Goal: Task Accomplishment & Management: Use online tool/utility

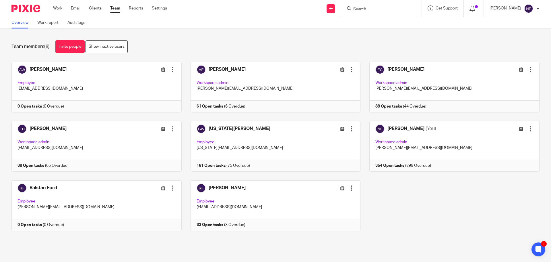
click at [373, 8] on input "Search" at bounding box center [379, 9] width 52 height 5
click at [46, 22] on link "Work report" at bounding box center [50, 22] width 26 height 11
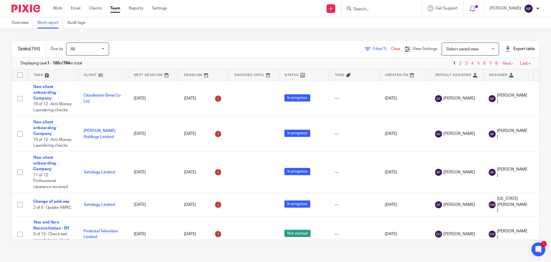
click at [373, 48] on span "Filter (1)" at bounding box center [382, 49] width 18 height 4
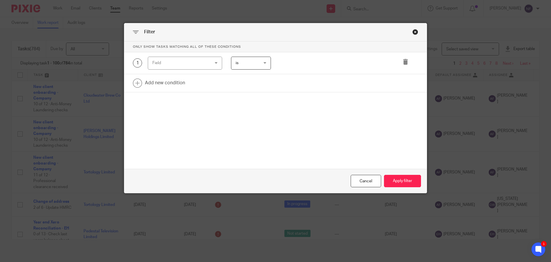
click at [208, 61] on div "Field" at bounding box center [185, 63] width 74 height 13
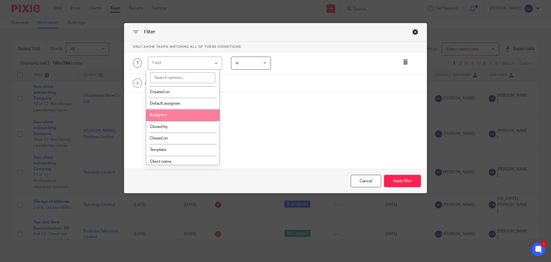
scroll to position [57, 0]
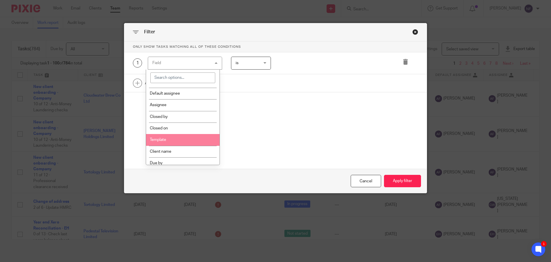
click at [195, 135] on li "Template" at bounding box center [183, 139] width 74 height 11
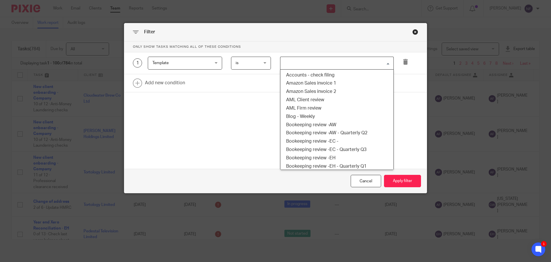
click at [291, 63] on input "Search for option" at bounding box center [335, 63] width 109 height 10
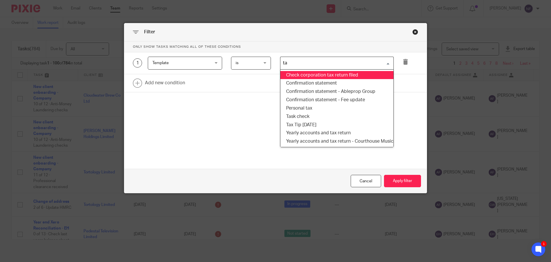
type input "tax"
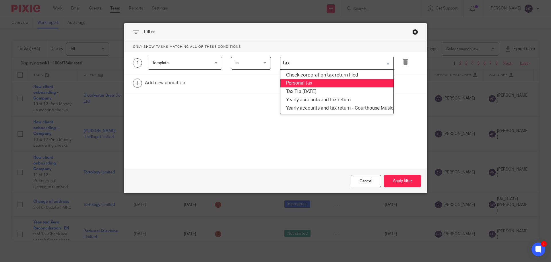
click at [328, 85] on li "Personal tax" at bounding box center [336, 83] width 113 height 8
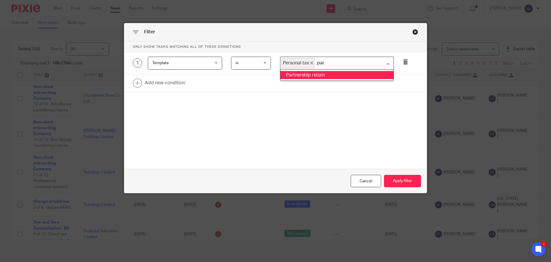
scroll to position [0, 0]
type input "part"
click at [322, 76] on li "Partnership return" at bounding box center [336, 75] width 113 height 8
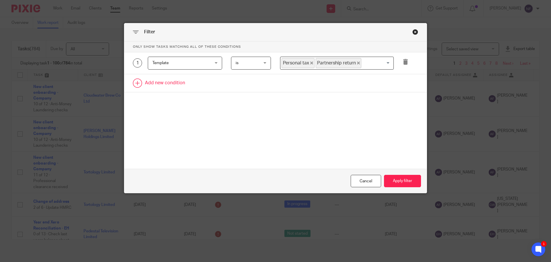
click at [147, 84] on link at bounding box center [275, 83] width 303 height 18
click at [175, 86] on div "Field" at bounding box center [179, 85] width 55 height 12
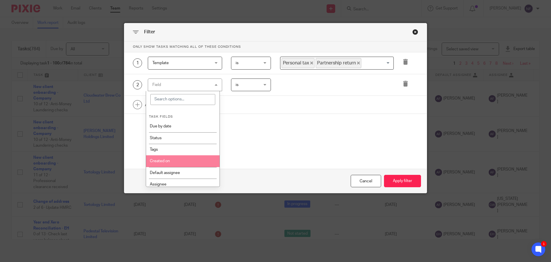
click at [173, 160] on li "Created on" at bounding box center [183, 160] width 74 height 11
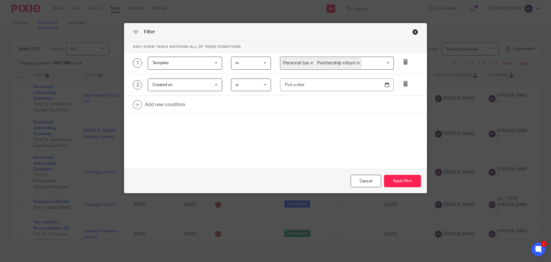
click at [243, 86] on span "is" at bounding box center [250, 85] width 28 height 12
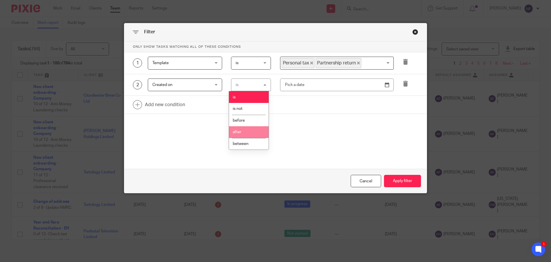
click at [246, 133] on li "after" at bounding box center [249, 132] width 40 height 12
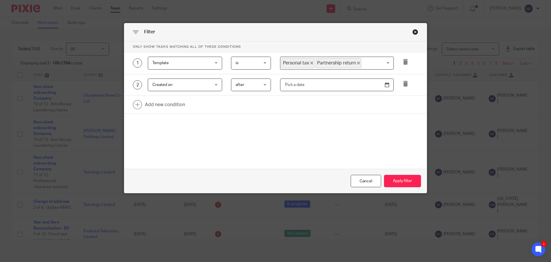
click at [293, 86] on input "text" at bounding box center [337, 84] width 114 height 13
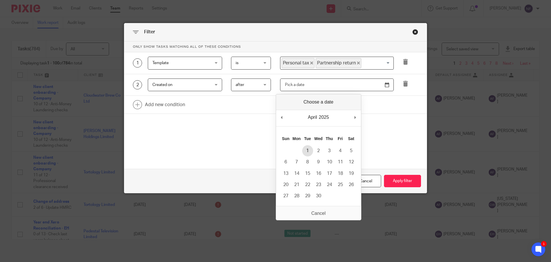
type input "2025-04-01"
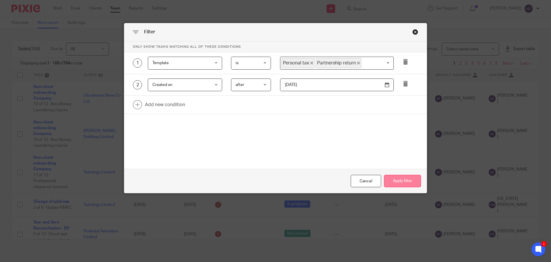
click at [401, 181] on button "Apply filter" at bounding box center [402, 181] width 37 height 12
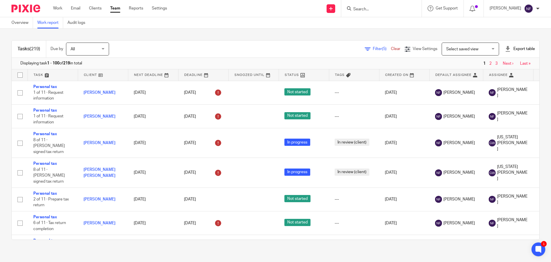
click at [505, 49] on div at bounding box center [508, 49] width 6 height 6
click at [492, 63] on link "CSV format" at bounding box center [499, 62] width 21 height 4
click at [163, 9] on link "Settings" at bounding box center [159, 8] width 15 height 6
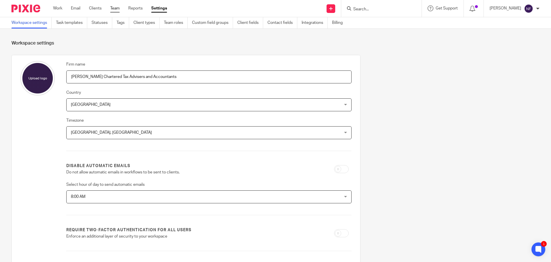
click at [119, 7] on link "Team" at bounding box center [114, 8] width 9 height 6
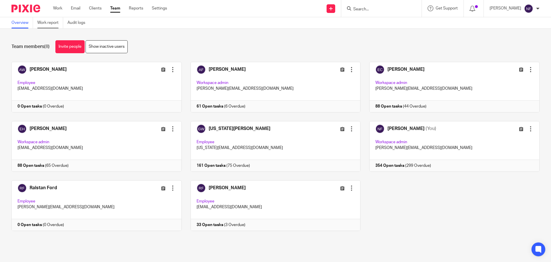
click at [49, 23] on link "Work report" at bounding box center [50, 22] width 26 height 11
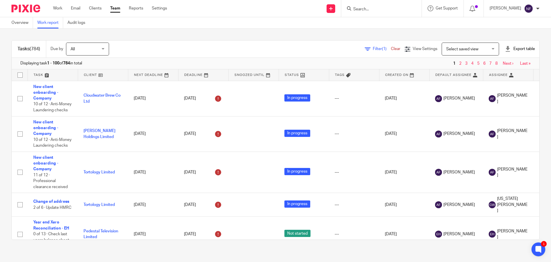
click at [385, 12] on input "Search" at bounding box center [379, 9] width 52 height 5
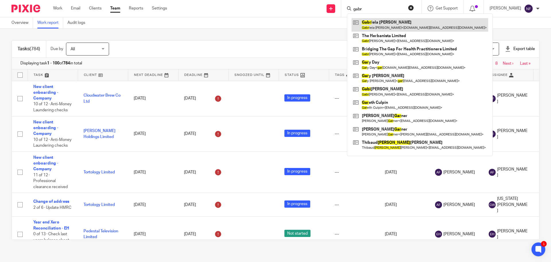
type input "gabr"
click at [396, 22] on link at bounding box center [420, 24] width 137 height 13
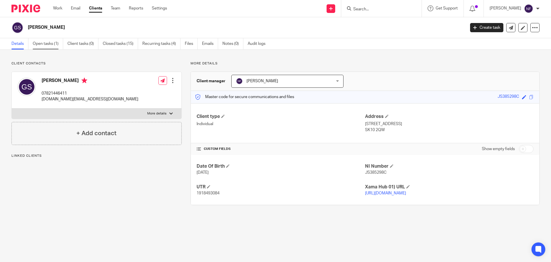
click at [46, 44] on link "Open tasks (1)" at bounding box center [48, 43] width 30 height 11
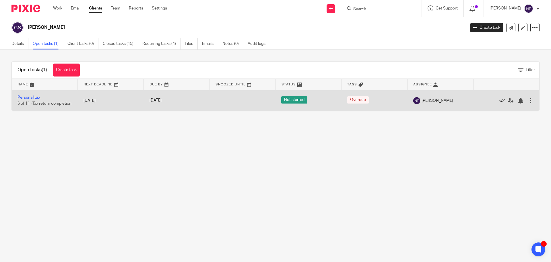
click at [499, 102] on icon at bounding box center [502, 101] width 6 height 6
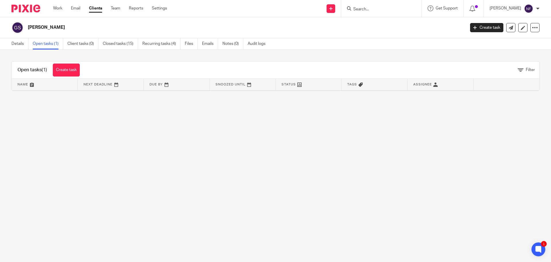
click at [367, 7] on input "Search" at bounding box center [379, 9] width 52 height 5
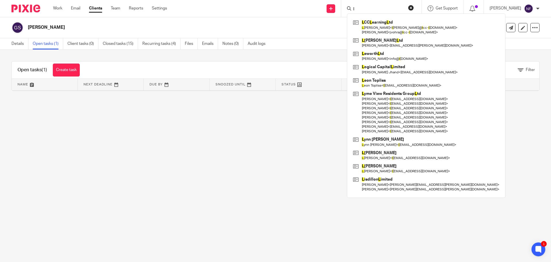
type input "l"
drag, startPoint x: 384, startPoint y: 9, endPoint x: 307, endPoint y: 8, distance: 76.4
click at [307, 8] on div "Send new email Create task Add client l L CC L earning L td L uke Farookhi < l …" at bounding box center [364, 8] width 376 height 17
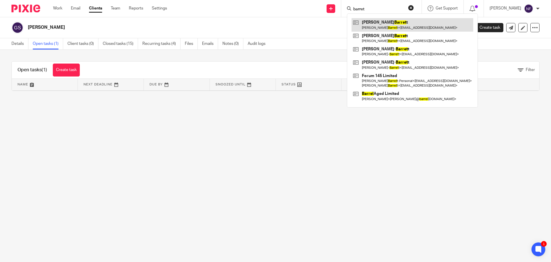
type input "barret"
click at [379, 24] on link at bounding box center [413, 24] width 122 height 13
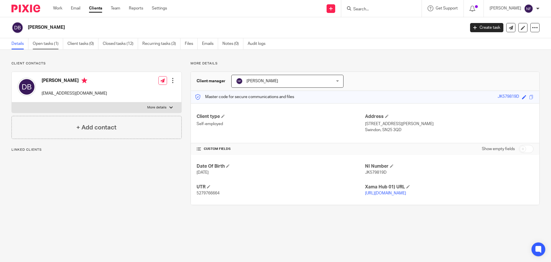
click at [53, 44] on link "Open tasks (1)" at bounding box center [48, 43] width 30 height 11
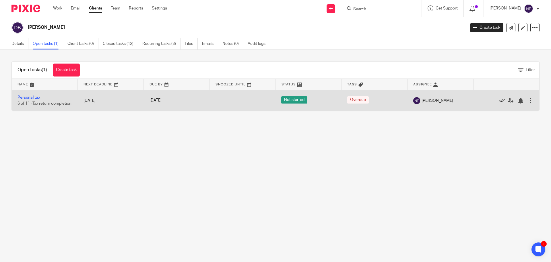
click at [499, 103] on icon at bounding box center [502, 101] width 6 height 6
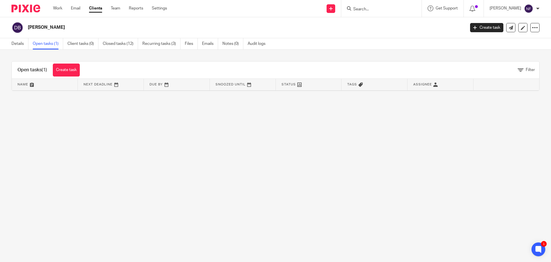
click at [378, 10] on input "Search" at bounding box center [379, 9] width 52 height 5
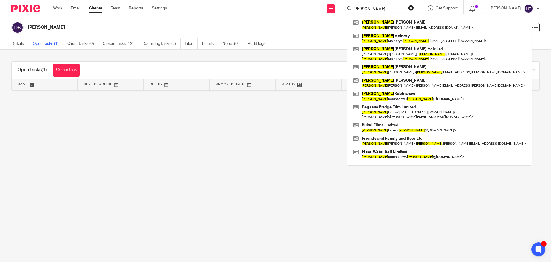
type input "[PERSON_NAME]"
click button "submit" at bounding box center [0, 0] width 0 height 0
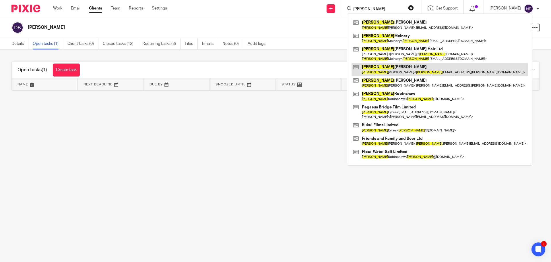
click at [380, 72] on link at bounding box center [440, 69] width 176 height 13
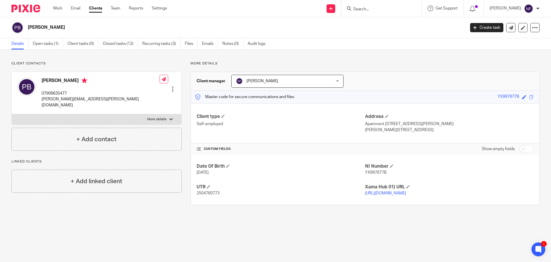
click at [377, 10] on input "Search" at bounding box center [379, 9] width 52 height 5
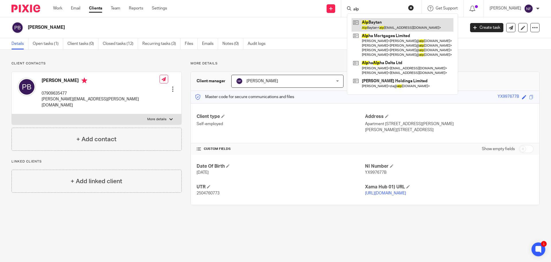
type input "alp"
click at [403, 21] on link at bounding box center [403, 24] width 102 height 13
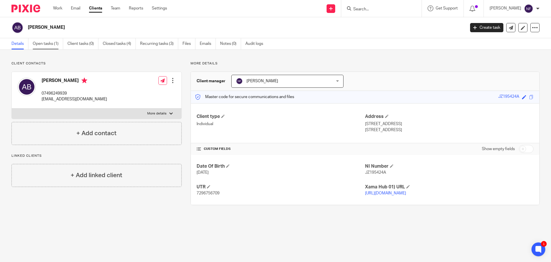
click at [44, 48] on link "Open tasks (1)" at bounding box center [48, 43] width 30 height 11
click at [49, 46] on link "Open tasks (1)" at bounding box center [48, 43] width 30 height 11
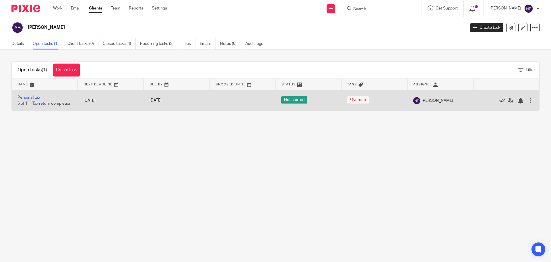
click at [499, 102] on icon at bounding box center [502, 101] width 6 height 6
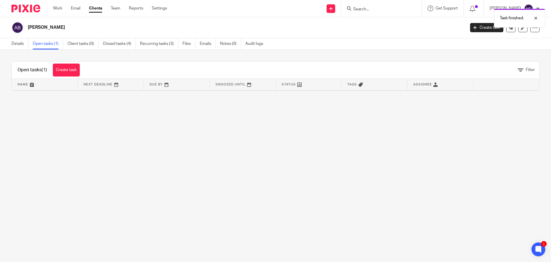
click at [390, 9] on div "Task finished." at bounding box center [411, 17] width 270 height 22
click at [372, 10] on div "Task finished." at bounding box center [411, 17] width 270 height 22
click at [376, 8] on input "Search" at bounding box center [379, 9] width 52 height 5
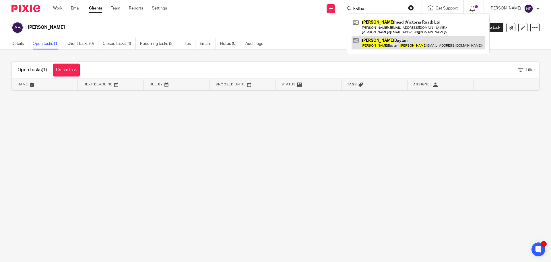
type input "holluy"
click at [377, 47] on link at bounding box center [418, 42] width 133 height 13
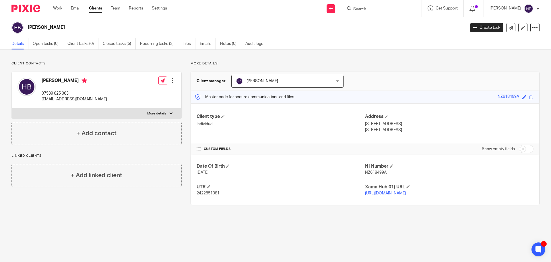
click at [376, 9] on input "Search" at bounding box center [379, 9] width 52 height 5
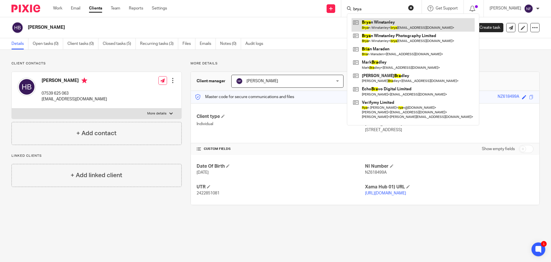
type input "brya"
click at [396, 21] on link at bounding box center [413, 24] width 123 height 13
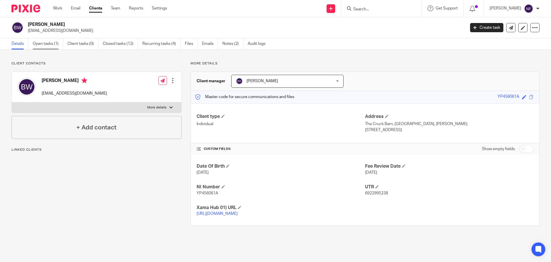
click at [45, 45] on link "Open tasks (1)" at bounding box center [48, 43] width 30 height 11
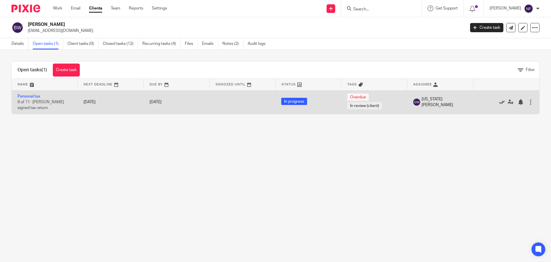
click at [499, 102] on icon at bounding box center [502, 102] width 6 height 6
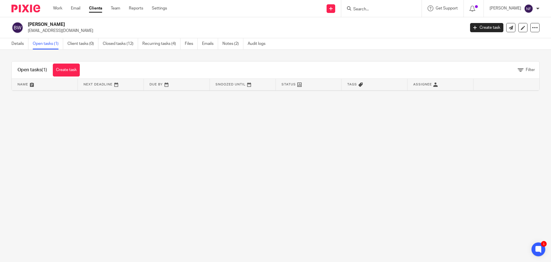
click at [373, 11] on input "Search" at bounding box center [379, 9] width 52 height 5
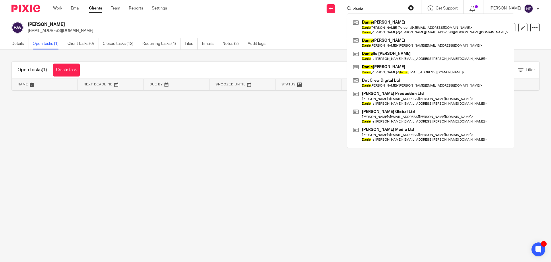
type input "danie"
click button "submit" at bounding box center [0, 0] width 0 height 0
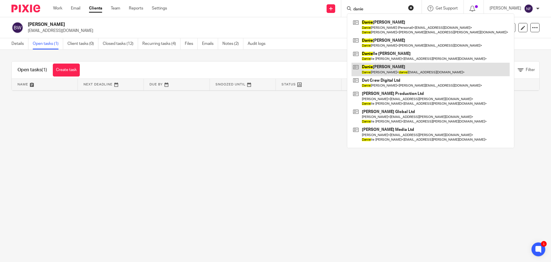
click at [386, 69] on link at bounding box center [431, 69] width 158 height 13
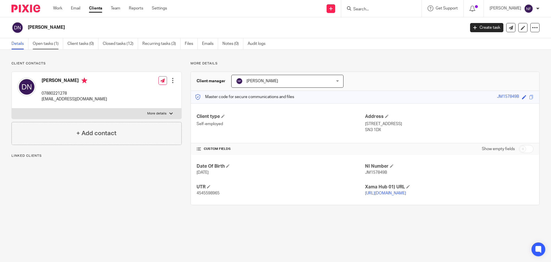
click at [50, 43] on link "Open tasks (1)" at bounding box center [48, 43] width 30 height 11
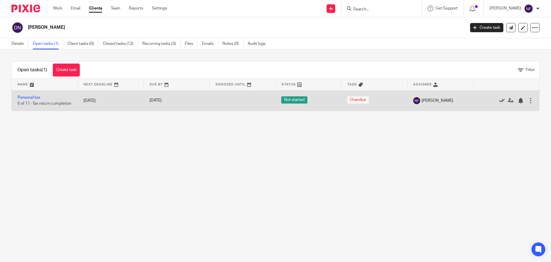
click at [499, 101] on icon at bounding box center [502, 101] width 6 height 6
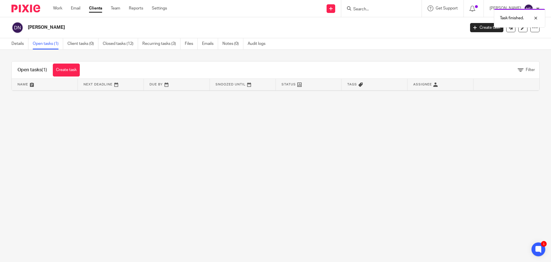
click at [372, 8] on div "Task finished." at bounding box center [411, 17] width 270 height 22
click at [387, 9] on input "Search" at bounding box center [379, 9] width 52 height 5
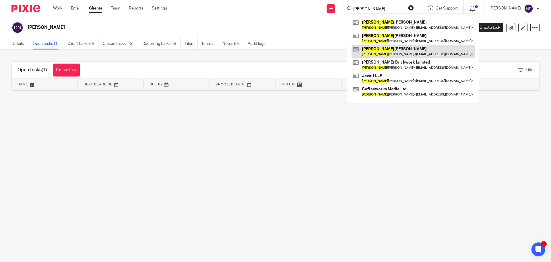
type input "kevin"
click at [401, 47] on link at bounding box center [413, 51] width 123 height 13
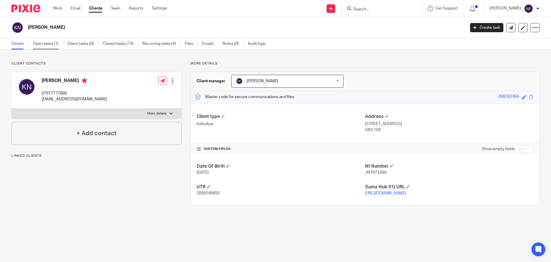
click at [49, 45] on link "Open tasks (1)" at bounding box center [48, 43] width 30 height 11
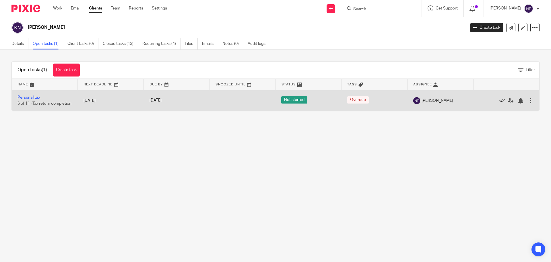
click at [499, 102] on icon at bounding box center [502, 101] width 6 height 6
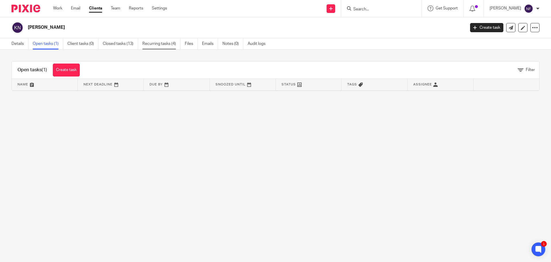
click at [164, 41] on link "Recurring tasks (4)" at bounding box center [161, 43] width 38 height 11
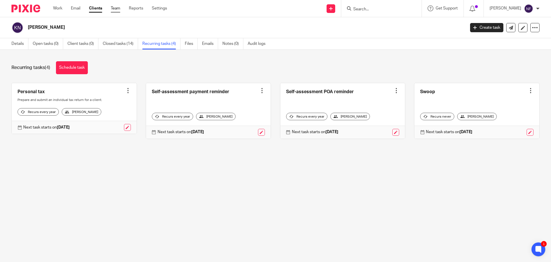
click at [113, 9] on link "Team" at bounding box center [115, 8] width 9 height 6
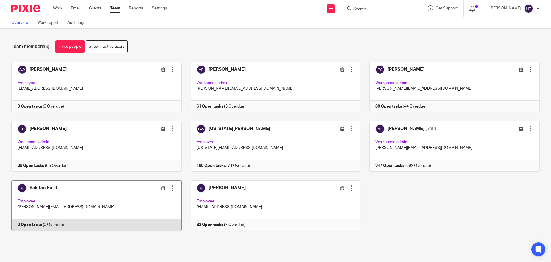
click at [128, 203] on link at bounding box center [92, 205] width 179 height 51
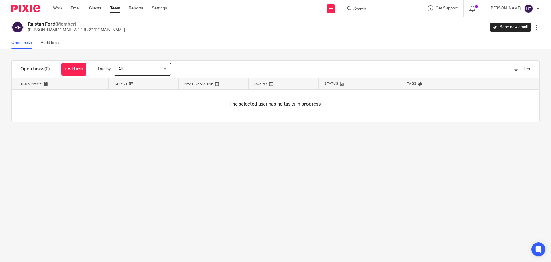
click at [370, 9] on input "Search" at bounding box center [379, 9] width 52 height 5
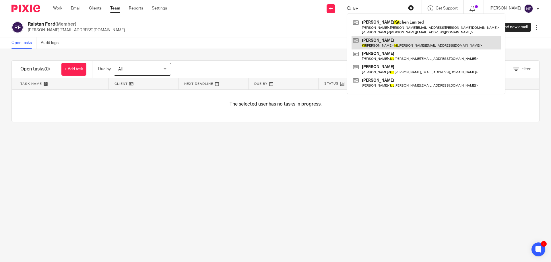
type input "kit"
click at [384, 45] on link at bounding box center [426, 42] width 149 height 13
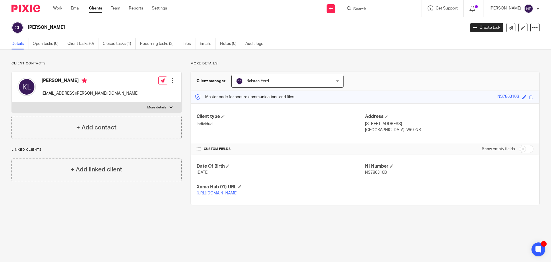
click at [366, 10] on input "Search" at bounding box center [379, 9] width 52 height 5
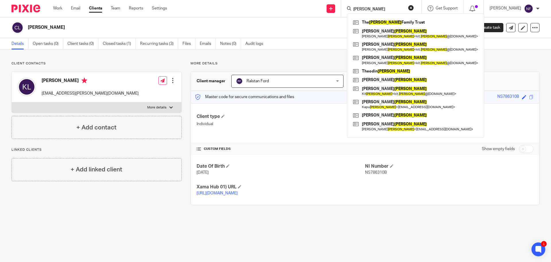
type input "[PERSON_NAME]"
click at [388, 7] on input "lewis" at bounding box center [379, 9] width 52 height 5
drag, startPoint x: 388, startPoint y: 7, endPoint x: 330, endPoint y: 7, distance: 57.1
click at [333, 6] on div "Send new email Create task Add client lewis The Lewis Family Trust Nicolai Lewi…" at bounding box center [364, 8] width 376 height 17
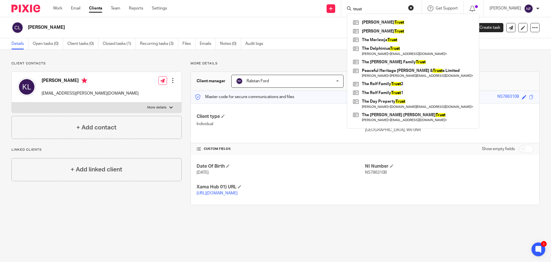
type input "trust"
click at [477, 57] on div "Client contacts Kit Lewis kit.lewis@gmail.com Edit contact Create client from c…" at bounding box center [275, 133] width 551 height 167
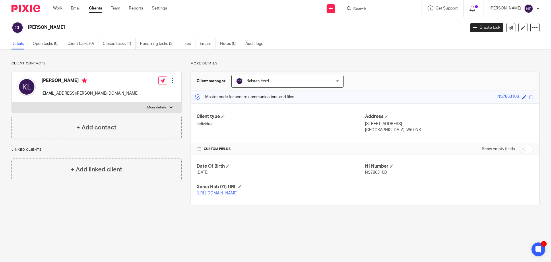
click at [391, 7] on input "Search" at bounding box center [379, 9] width 52 height 5
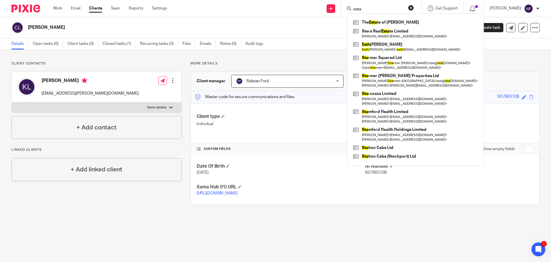
type input "esta"
click at [448, 226] on main "Christopher Lewis Create task Update from Companies House Export data Merge Arc…" at bounding box center [275, 131] width 551 height 262
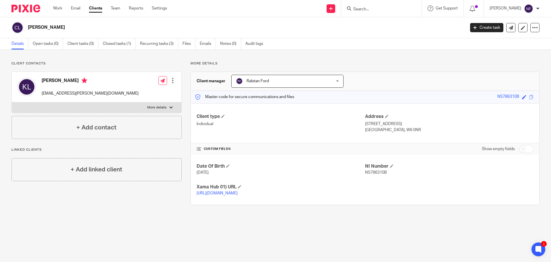
click at [360, 59] on div "Client contacts Kit Lewis kit.lewis@gmail.com Edit contact Create client from c…" at bounding box center [275, 133] width 551 height 167
click at [374, 8] on input "Search" at bounding box center [379, 9] width 52 height 5
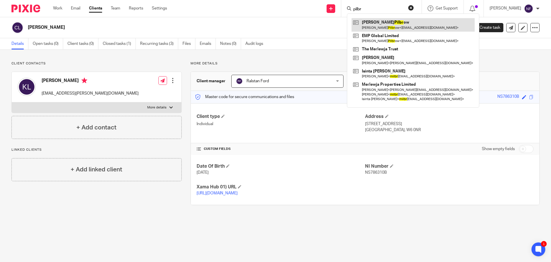
type input "pilbr"
click at [381, 24] on link at bounding box center [413, 24] width 123 height 13
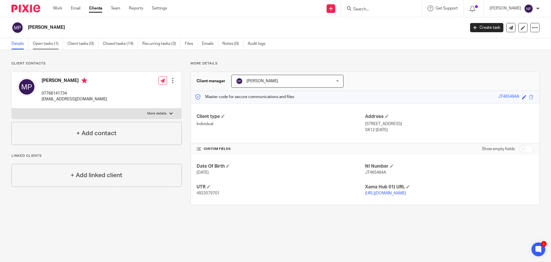
click at [45, 44] on link "Open tasks (1)" at bounding box center [48, 43] width 30 height 11
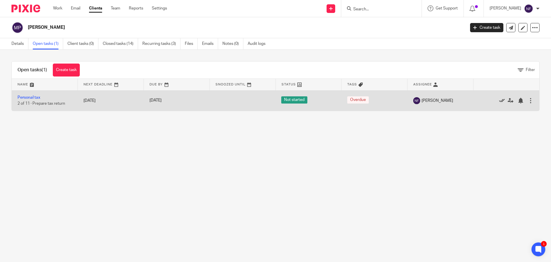
click at [499, 100] on icon at bounding box center [502, 101] width 6 height 6
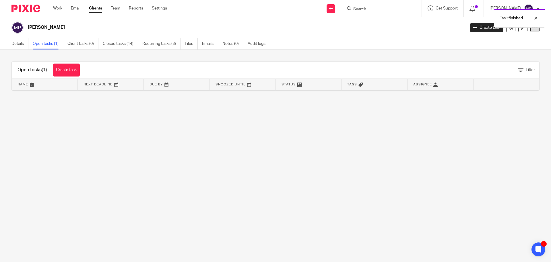
click at [532, 31] on div at bounding box center [535, 27] width 9 height 9
click at [493, 65] on button "Archive client" at bounding box center [499, 66] width 63 height 7
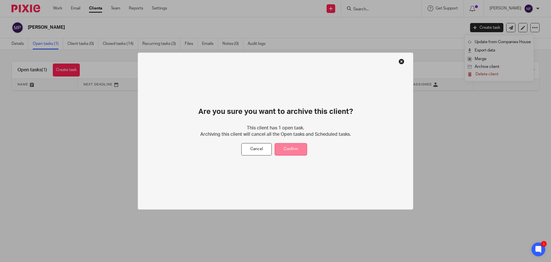
click at [293, 149] on button "Confirm" at bounding box center [291, 149] width 32 height 12
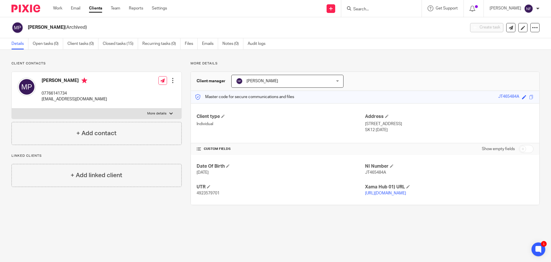
click at [380, 8] on input "Search" at bounding box center [379, 9] width 52 height 5
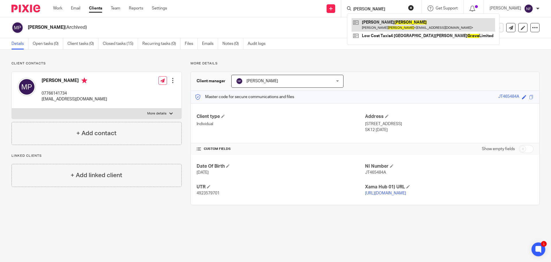
type input "[PERSON_NAME]"
click at [378, 26] on link at bounding box center [424, 24] width 144 height 13
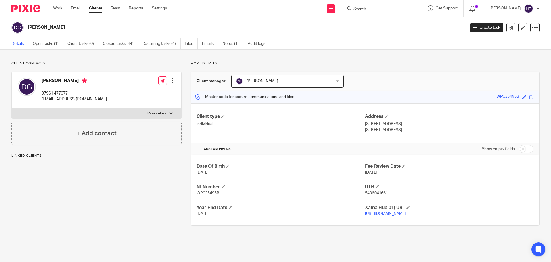
click at [46, 43] on link "Open tasks (1)" at bounding box center [48, 43] width 30 height 11
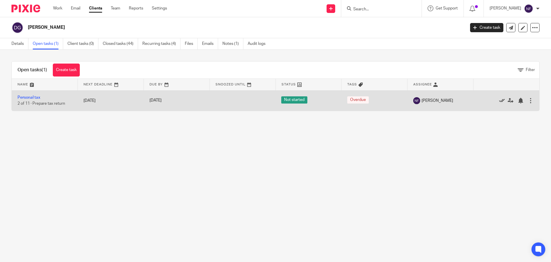
click at [499, 102] on icon at bounding box center [502, 101] width 6 height 6
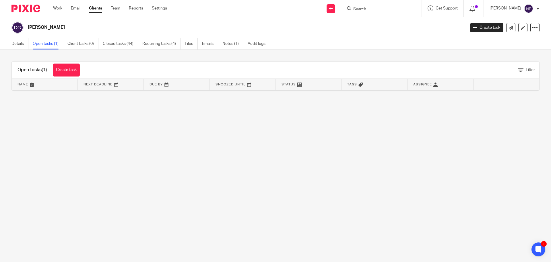
click at [374, 10] on input "Search" at bounding box center [379, 9] width 52 height 5
click at [533, 28] on div at bounding box center [535, 27] width 9 height 9
click at [487, 65] on button "Archive client" at bounding box center [499, 66] width 63 height 7
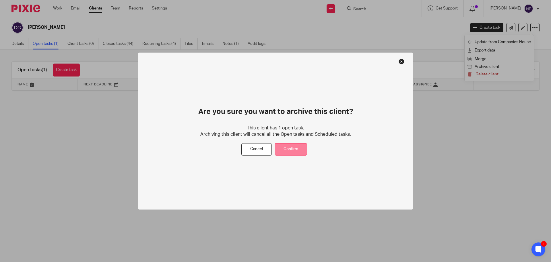
click at [296, 152] on button "Confirm" at bounding box center [291, 149] width 32 height 12
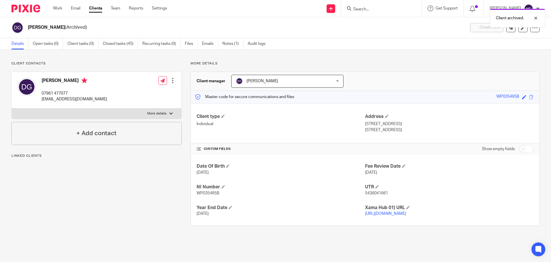
click at [374, 8] on div "Client archived." at bounding box center [411, 17] width 270 height 22
click at [373, 11] on input "Search" at bounding box center [379, 9] width 52 height 5
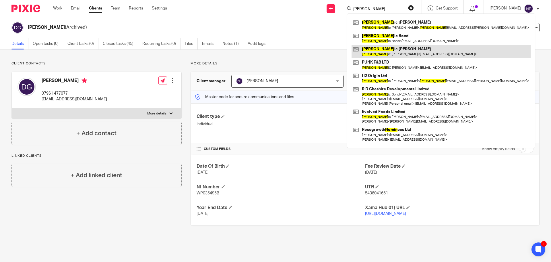
type input "domin"
click at [387, 47] on link at bounding box center [441, 51] width 179 height 13
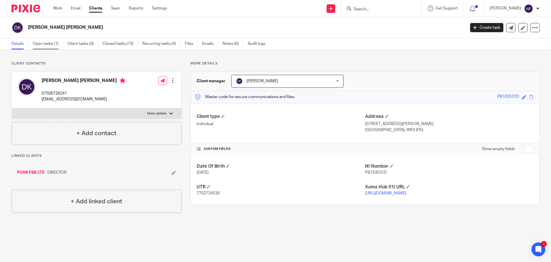
click at [42, 44] on link "Open tasks (1)" at bounding box center [48, 43] width 30 height 11
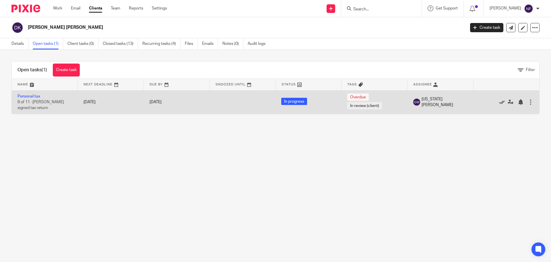
click at [499, 103] on icon at bounding box center [502, 102] width 6 height 6
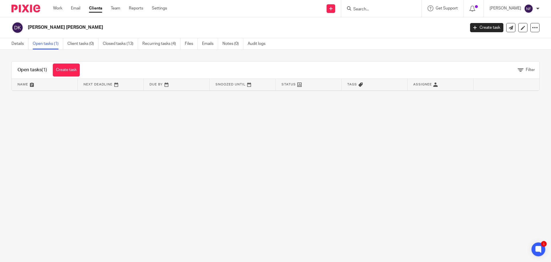
click at [390, 9] on input "Search" at bounding box center [379, 9] width 52 height 5
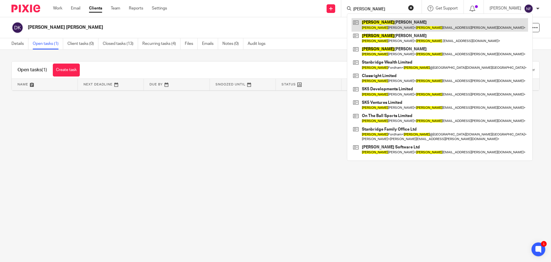
type input "sam"
click at [398, 23] on link at bounding box center [440, 24] width 177 height 13
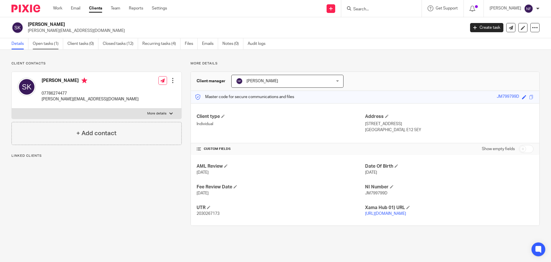
click at [43, 45] on link "Open tasks (1)" at bounding box center [48, 43] width 30 height 11
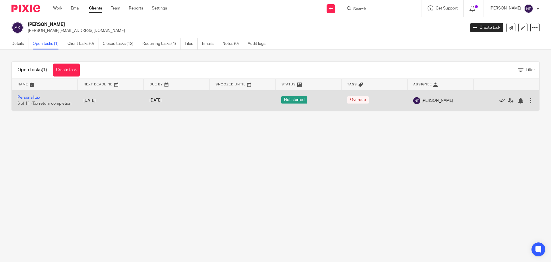
click at [499, 101] on icon at bounding box center [502, 101] width 6 height 6
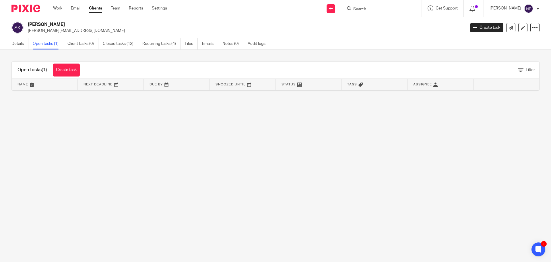
click at [372, 9] on input "Search" at bounding box center [379, 9] width 52 height 5
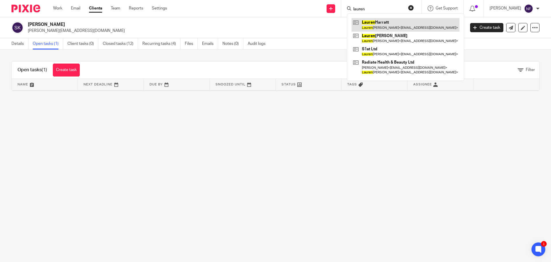
type input "lauren"
click at [376, 21] on link at bounding box center [406, 24] width 108 height 13
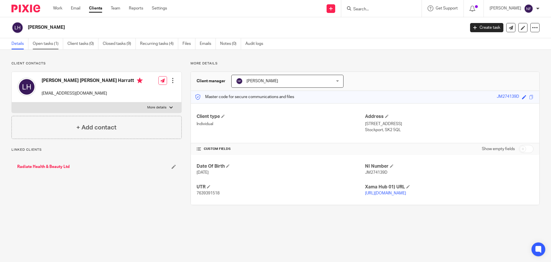
click at [43, 46] on link "Open tasks (1)" at bounding box center [48, 43] width 30 height 11
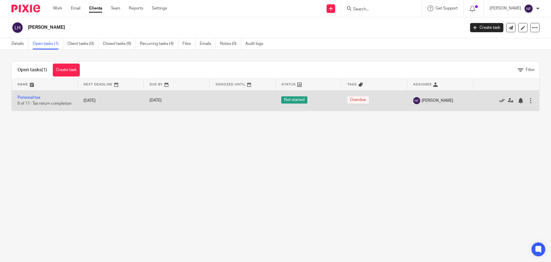
click at [499, 101] on icon at bounding box center [502, 101] width 6 height 6
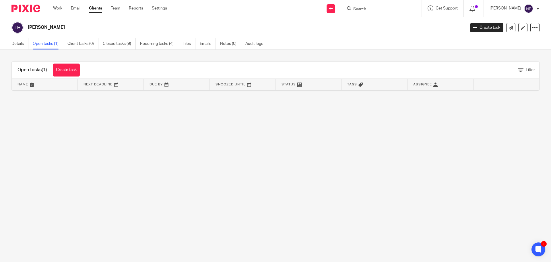
click at [377, 9] on input "Search" at bounding box center [379, 9] width 52 height 5
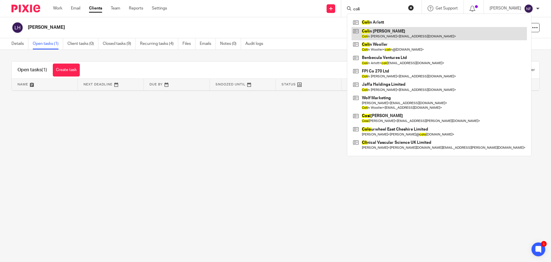
type input "coli"
click at [393, 36] on link at bounding box center [439, 33] width 175 height 13
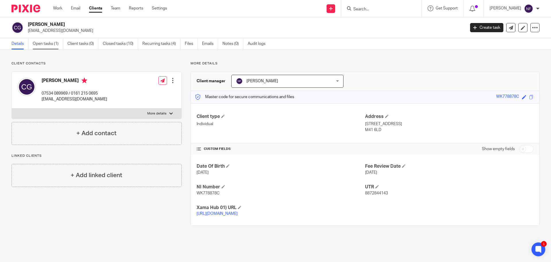
click at [47, 46] on link "Open tasks (1)" at bounding box center [48, 43] width 30 height 11
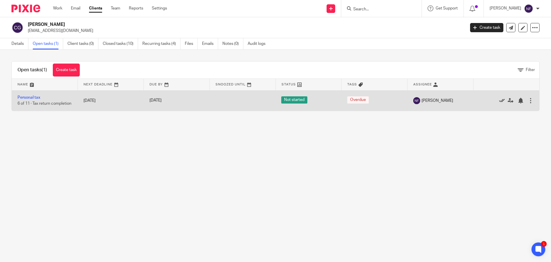
click at [499, 102] on icon at bounding box center [502, 101] width 6 height 6
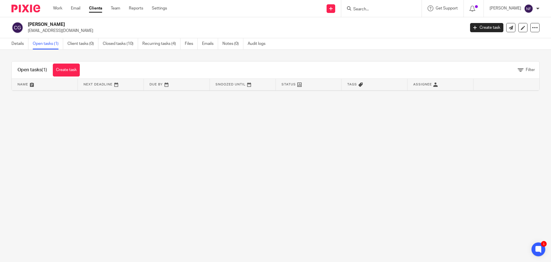
click at [373, 9] on input "Search" at bounding box center [379, 9] width 52 height 5
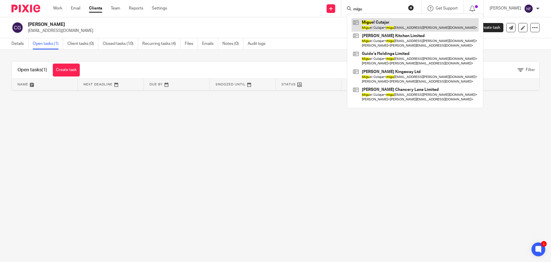
type input "migu"
click at [388, 23] on link at bounding box center [415, 24] width 127 height 13
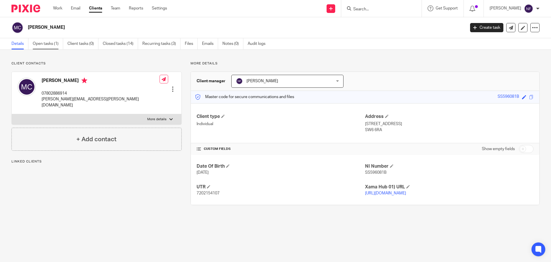
click at [37, 43] on link "Open tasks (1)" at bounding box center [48, 43] width 30 height 11
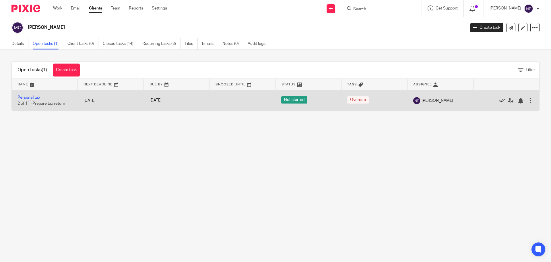
click at [499, 100] on icon at bounding box center [502, 101] width 6 height 6
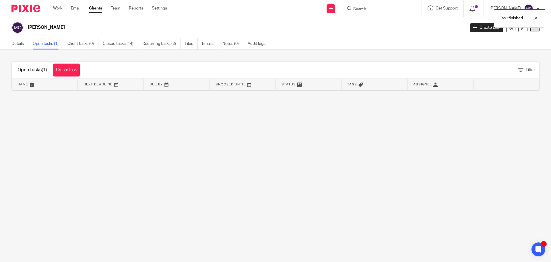
click at [533, 30] on icon at bounding box center [535, 28] width 6 height 6
click at [493, 65] on button "Archive client" at bounding box center [499, 66] width 63 height 7
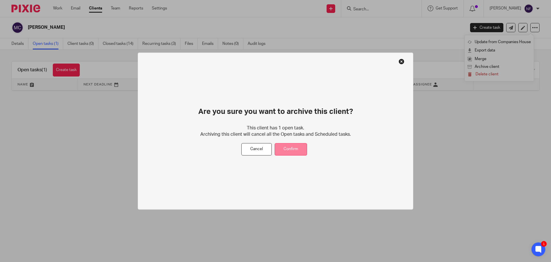
click at [289, 146] on button "Confirm" at bounding box center [291, 149] width 32 height 12
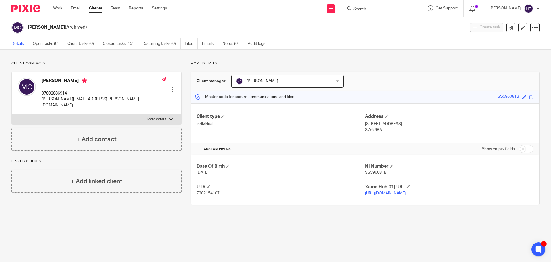
click at [378, 10] on input "Search" at bounding box center [379, 9] width 52 height 5
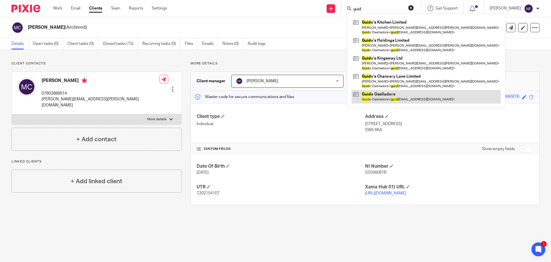
type input "guid"
click at [386, 91] on link at bounding box center [426, 96] width 149 height 13
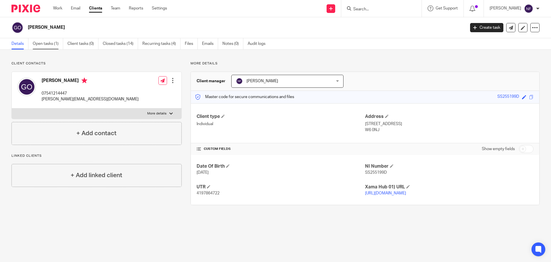
click at [41, 43] on link "Open tasks (1)" at bounding box center [48, 43] width 30 height 11
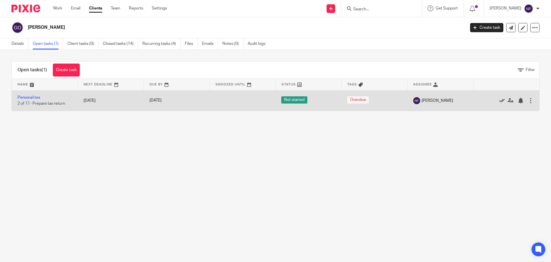
click at [499, 100] on icon at bounding box center [502, 101] width 6 height 6
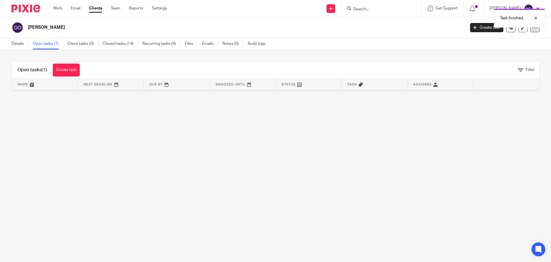
click at [532, 29] on icon at bounding box center [535, 28] width 6 height 6
click at [496, 65] on button "Archive client" at bounding box center [499, 66] width 63 height 7
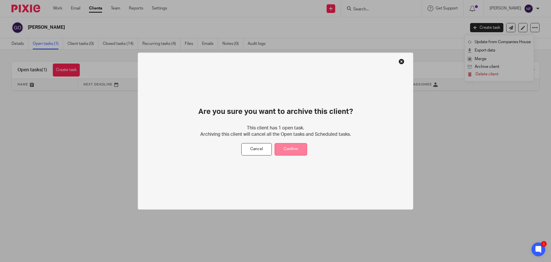
click at [295, 150] on button "Confirm" at bounding box center [291, 149] width 32 height 12
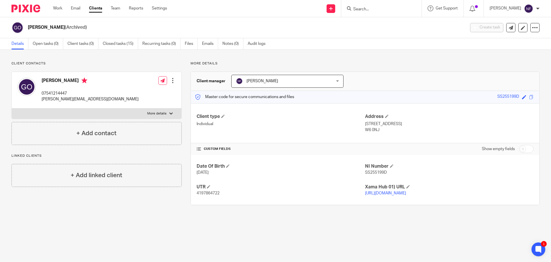
click at [380, 9] on input "Search" at bounding box center [379, 9] width 52 height 5
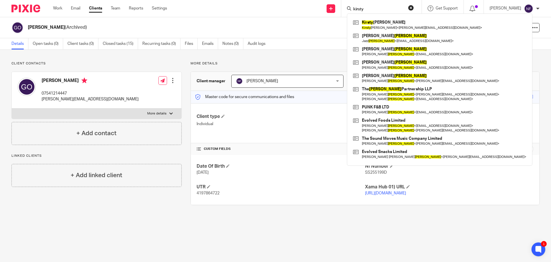
type input "kirsty"
click button "submit" at bounding box center [0, 0] width 0 height 0
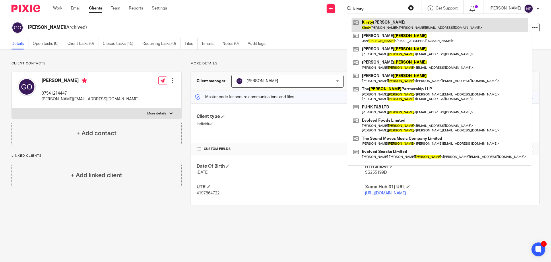
click at [387, 23] on link at bounding box center [440, 24] width 176 height 13
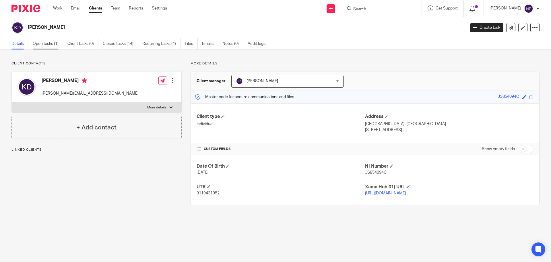
click at [39, 46] on link "Open tasks (1)" at bounding box center [48, 43] width 30 height 11
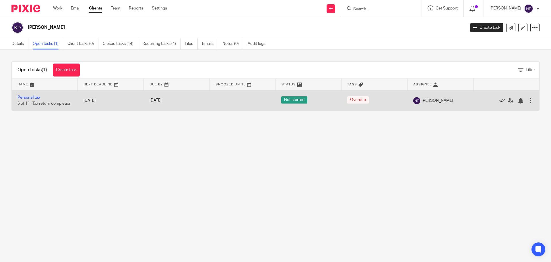
click at [499, 101] on icon at bounding box center [502, 101] width 6 height 6
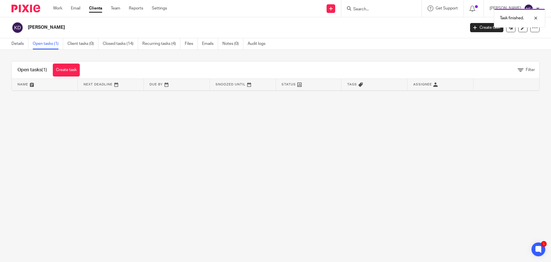
click at [378, 9] on div "Task finished." at bounding box center [411, 17] width 270 height 22
click at [375, 5] on form at bounding box center [383, 8] width 61 height 7
click at [375, 9] on div "Task finished." at bounding box center [411, 17] width 270 height 22
click at [371, 9] on div "Task finished." at bounding box center [411, 17] width 270 height 22
click at [373, 12] on input "Search" at bounding box center [379, 9] width 52 height 5
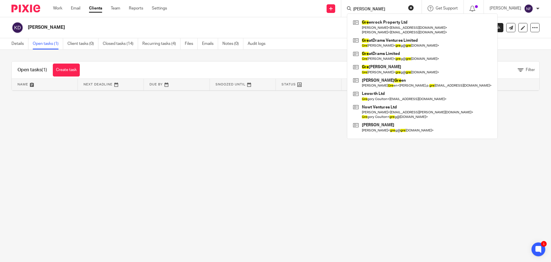
type input "greg"
click button "submit" at bounding box center [0, 0] width 0 height 0
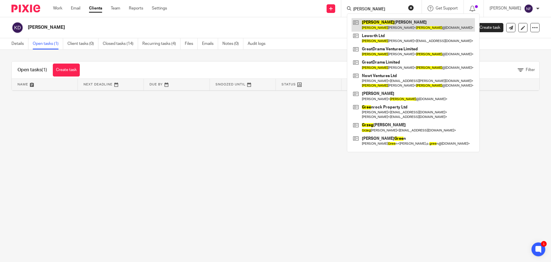
click at [374, 25] on link at bounding box center [413, 24] width 123 height 13
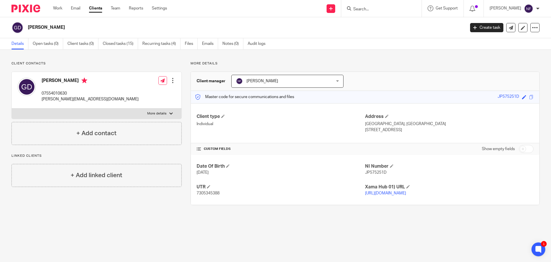
click at [385, 12] on form at bounding box center [383, 8] width 61 height 7
click at [384, 8] on input "Search" at bounding box center [379, 9] width 52 height 5
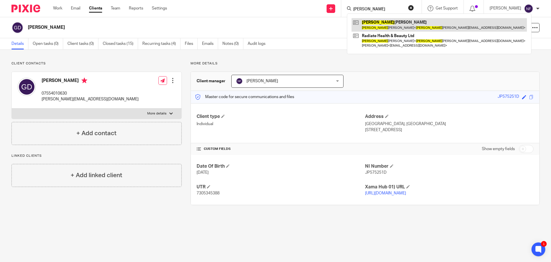
type input "[PERSON_NAME]"
click at [391, 24] on link at bounding box center [439, 24] width 175 height 13
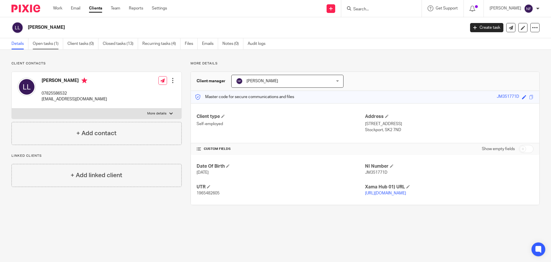
click at [46, 46] on link "Open tasks (1)" at bounding box center [48, 43] width 30 height 11
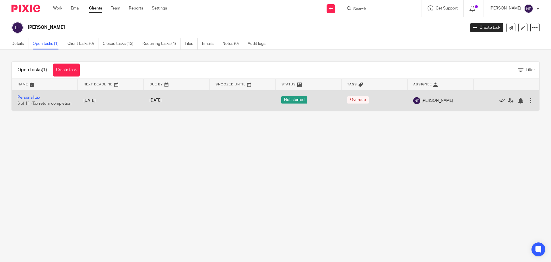
click at [499, 103] on icon at bounding box center [502, 101] width 6 height 6
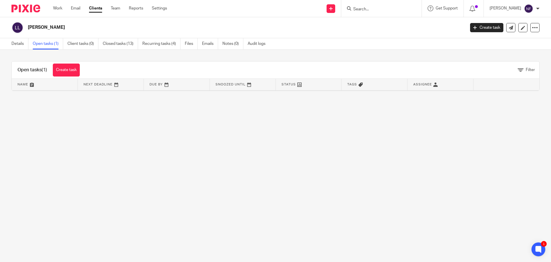
click at [372, 10] on input "Search" at bounding box center [379, 9] width 52 height 5
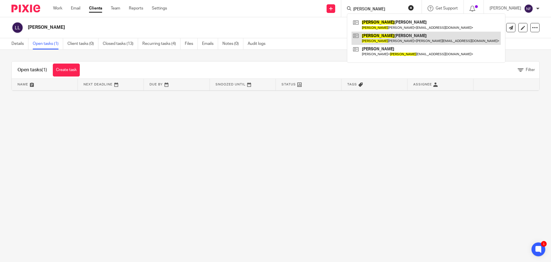
type input "sally"
click at [390, 38] on link at bounding box center [426, 38] width 149 height 13
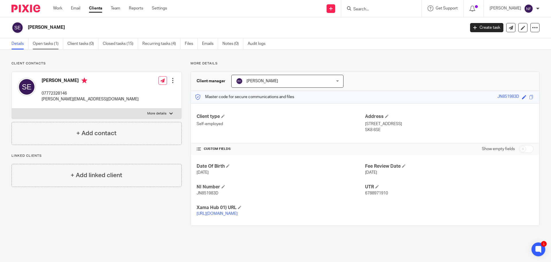
click at [50, 45] on link "Open tasks (1)" at bounding box center [48, 43] width 30 height 11
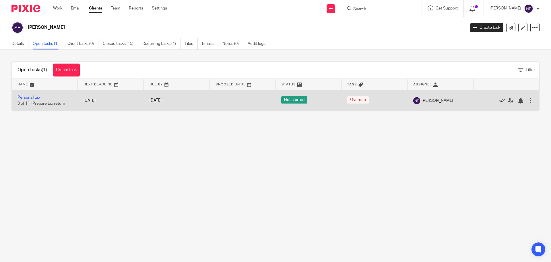
click at [499, 99] on icon at bounding box center [502, 101] width 6 height 6
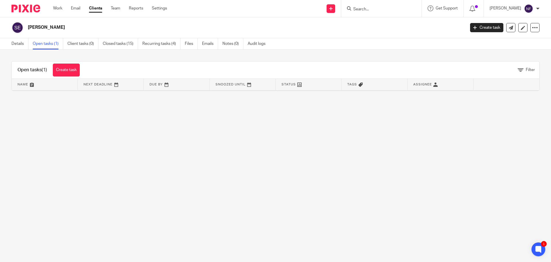
click at [379, 8] on input "Search" at bounding box center [379, 9] width 52 height 5
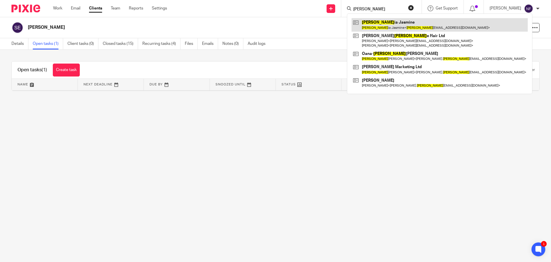
type input "[PERSON_NAME]"
click at [386, 28] on link at bounding box center [440, 24] width 176 height 13
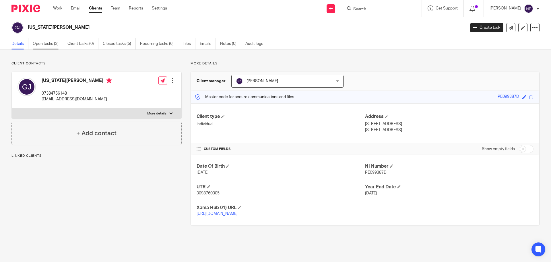
click at [39, 47] on link "Open tasks (3)" at bounding box center [48, 43] width 30 height 11
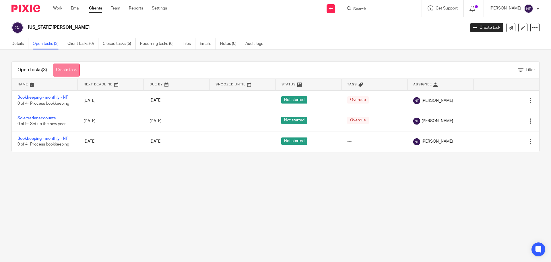
click at [67, 71] on link "Create task" at bounding box center [66, 69] width 27 height 13
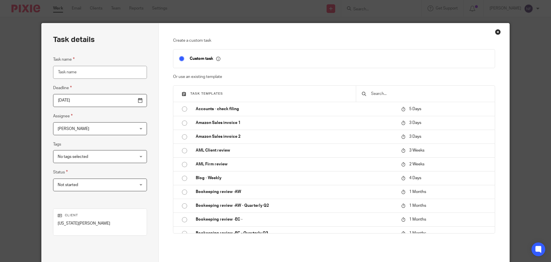
click at [378, 93] on input "text" at bounding box center [430, 93] width 119 height 6
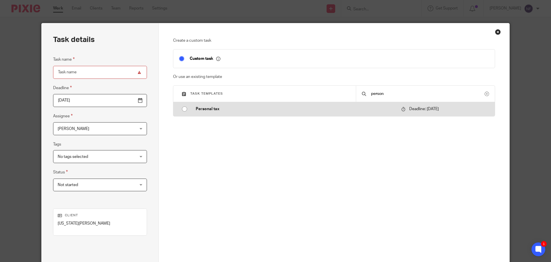
type input "person"
click at [303, 111] on p "Personal tax" at bounding box center [296, 109] width 200 height 6
type input "[DATE]"
type input "Personal tax"
checkbox input "false"
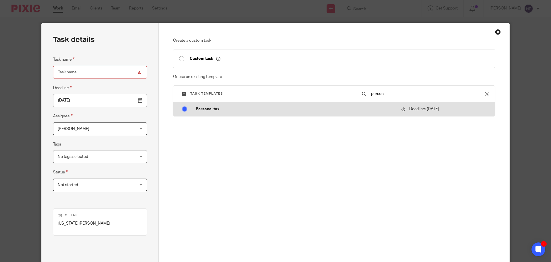
radio input "true"
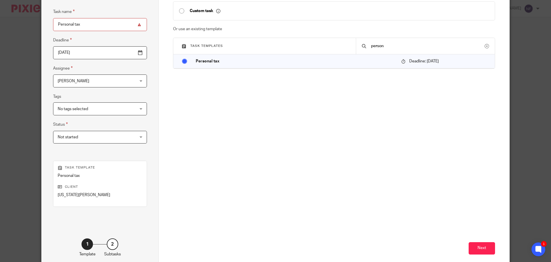
scroll to position [78, 0]
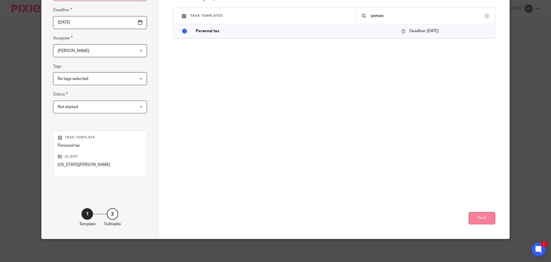
click at [481, 215] on button "Next" at bounding box center [482, 218] width 26 height 12
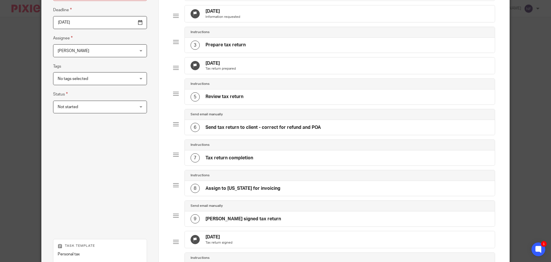
scroll to position [200, 0]
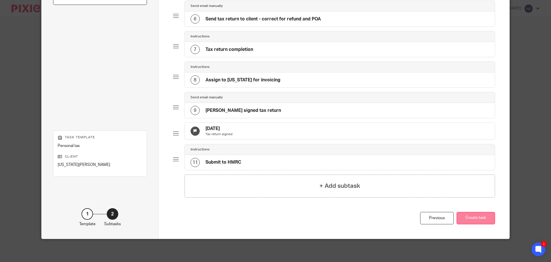
click at [485, 217] on button "Create task" at bounding box center [476, 218] width 38 height 12
